Goal: Ask a question: Seek information or help from site administrators or community

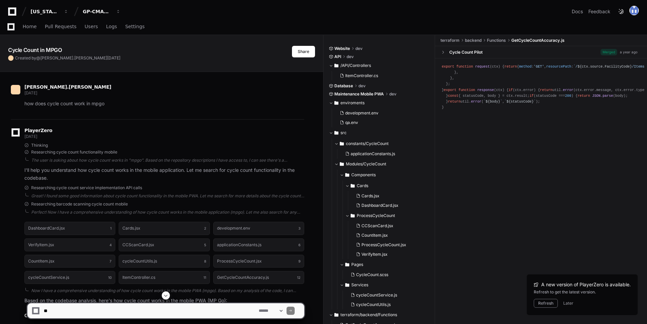
scroll to position [407, 0]
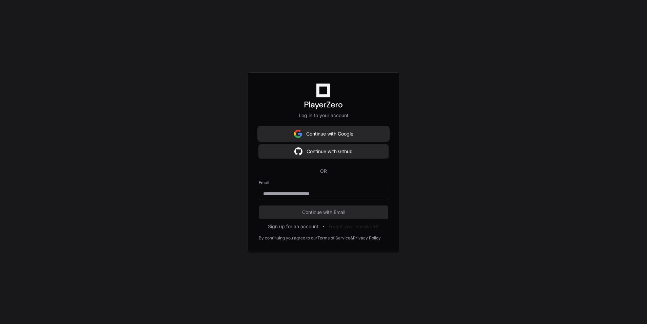
scroll to position [1945, 0]
click at [326, 149] on button "Continue with Github" at bounding box center [324, 151] width 130 height 14
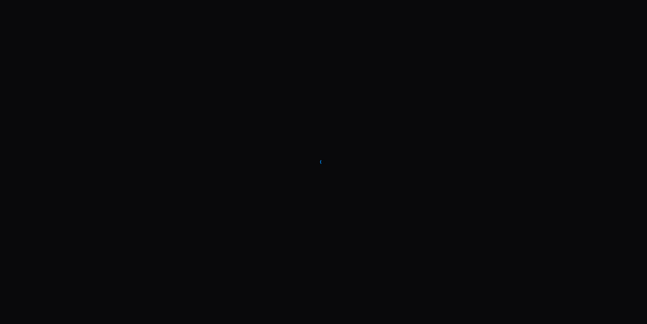
drag, startPoint x: 297, startPoint y: 219, endPoint x: 250, endPoint y: 341, distance: 130.1
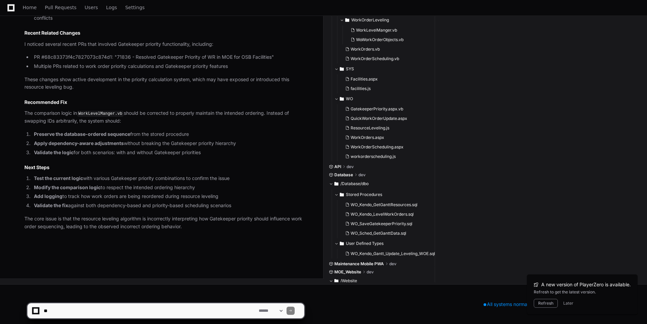
scroll to position [634, 0]
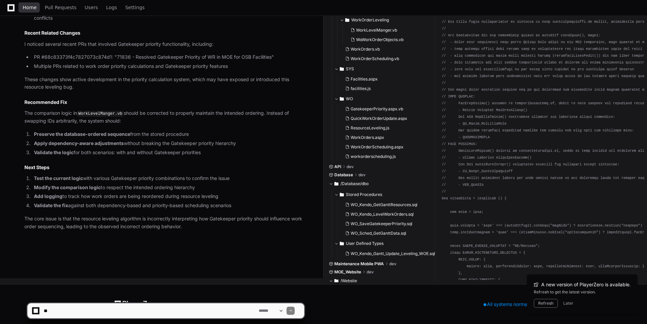
click at [32, 5] on span "Home" at bounding box center [30, 7] width 14 height 4
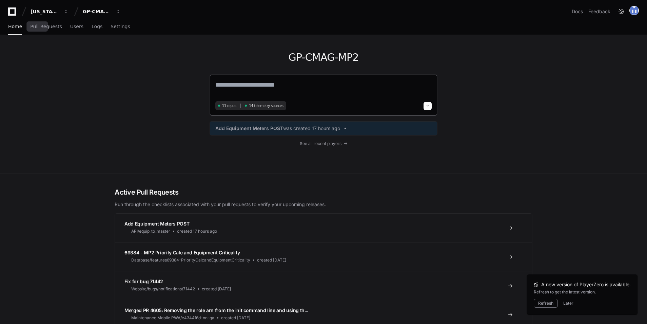
click at [238, 87] on textarea at bounding box center [323, 89] width 216 height 19
type textarea "*"
paste textarea "**********"
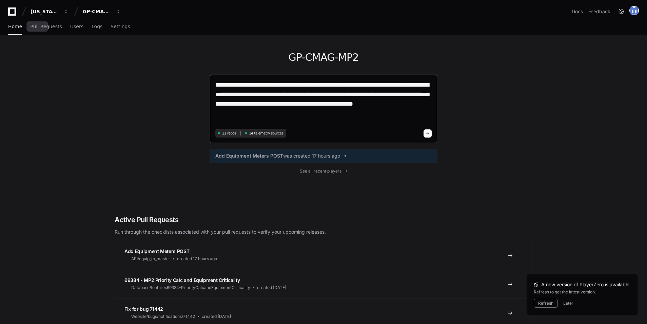
type textarea "**********"
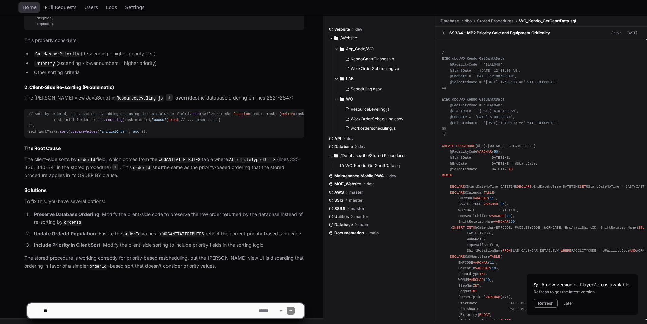
scroll to position [649, 0]
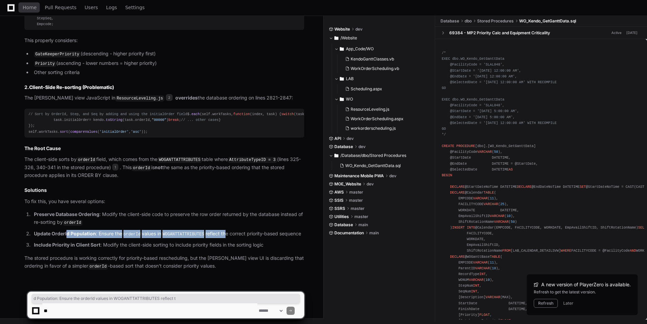
drag, startPoint x: 67, startPoint y: 235, endPoint x: 223, endPoint y: 231, distance: 156.1
click at [223, 231] on p "Update OrderId Population : Ensure the orderId values in WOGANTTATTRIBUTES refl…" at bounding box center [169, 234] width 270 height 8
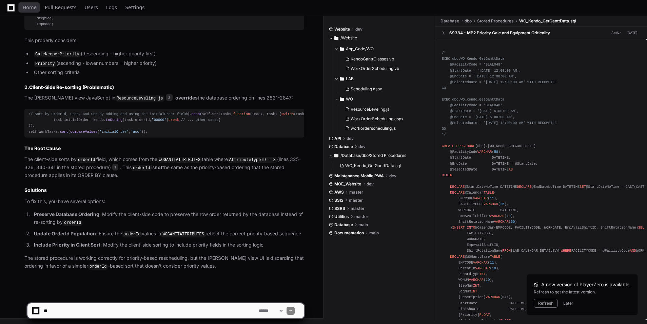
drag, startPoint x: 223, startPoint y: 231, endPoint x: 193, endPoint y: 227, distance: 30.4
click at [193, 227] on ol "Preserve Database Ordering : Modify the client-side code to preserve the row or…" at bounding box center [164, 229] width 280 height 38
click at [82, 307] on textarea at bounding box center [149, 310] width 215 height 15
click at [90, 298] on app-app-chat-input "**********" at bounding box center [165, 304] width 277 height 27
click at [71, 311] on textarea at bounding box center [149, 310] width 215 height 15
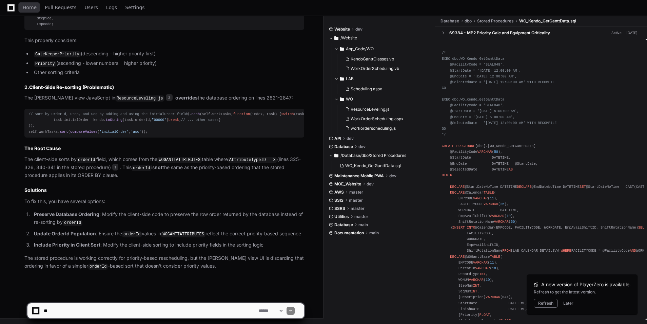
click at [71, 311] on textarea at bounding box center [149, 310] width 215 height 15
type textarea "**********"
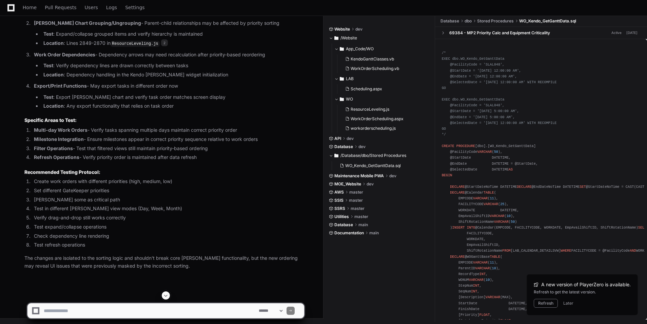
scroll to position [1631, 0]
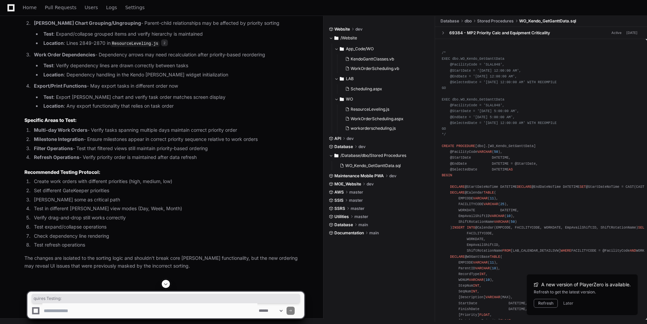
drag, startPoint x: 65, startPoint y: 129, endPoint x: 119, endPoint y: 129, distance: 54.3
drag, startPoint x: 59, startPoint y: 140, endPoint x: 126, endPoint y: 142, distance: 67.5
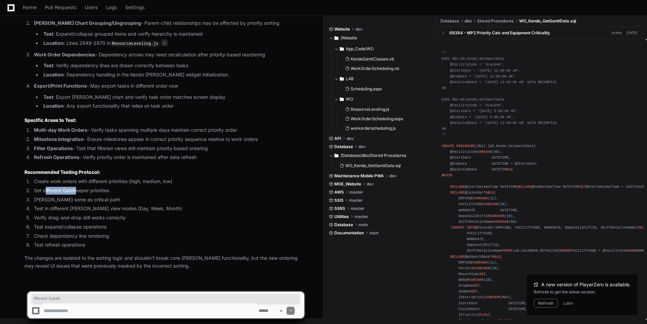
drag, startPoint x: 46, startPoint y: 192, endPoint x: 75, endPoint y: 192, distance: 29.2
click at [75, 192] on li "Set different GateKeeper priorities" at bounding box center [168, 191] width 272 height 8
drag, startPoint x: 75, startPoint y: 192, endPoint x: 91, endPoint y: 198, distance: 17.0
click at [91, 198] on li "[PERSON_NAME] some as critical path" at bounding box center [168, 200] width 272 height 8
drag, startPoint x: 37, startPoint y: 139, endPoint x: 105, endPoint y: 141, distance: 68.2
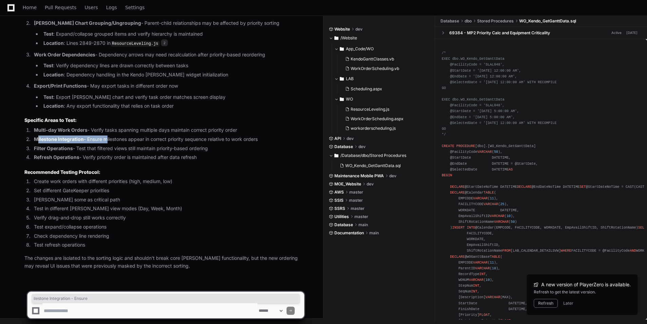
click at [105, 141] on li "Milestone Integration - Ensure milestones appear in correct priority sequence r…" at bounding box center [168, 139] width 272 height 8
